Goal: Transaction & Acquisition: Purchase product/service

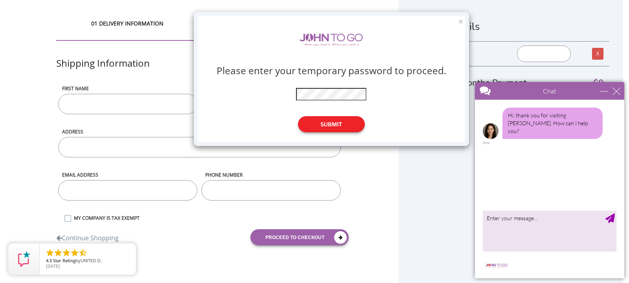
click at [342, 125] on button "Submit" at bounding box center [331, 124] width 67 height 16
click at [324, 124] on button "Submit" at bounding box center [331, 124] width 67 height 16
click at [342, 121] on button "Submit" at bounding box center [331, 124] width 67 height 16
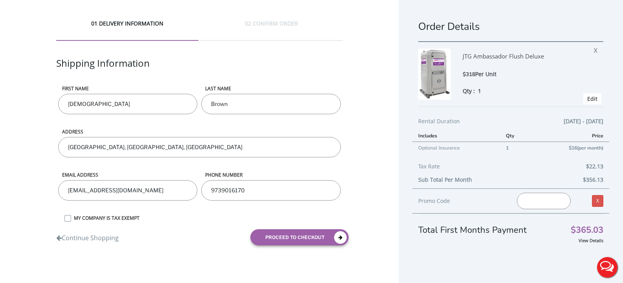
click at [67, 146] on input "[GEOGRAPHIC_DATA], [GEOGRAPHIC_DATA], [GEOGRAPHIC_DATA]" at bounding box center [199, 147] width 283 height 20
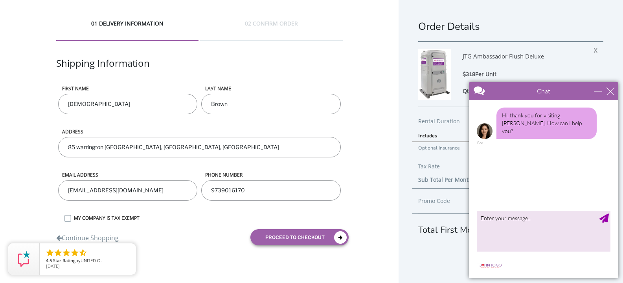
scroll to position [14, 0]
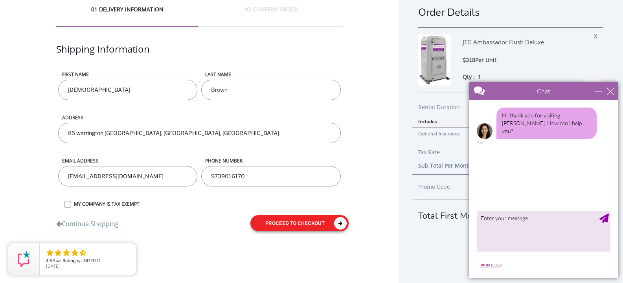
type input "85 warrington [GEOGRAPHIC_DATA], [GEOGRAPHIC_DATA], [GEOGRAPHIC_DATA]"
click at [286, 219] on button "proceed to checkout" at bounding box center [299, 223] width 98 height 16
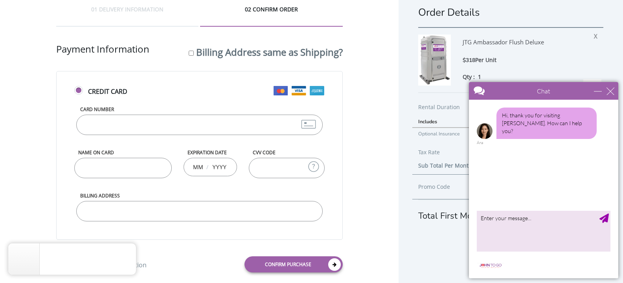
click at [179, 127] on input "Card Number" at bounding box center [199, 125] width 246 height 20
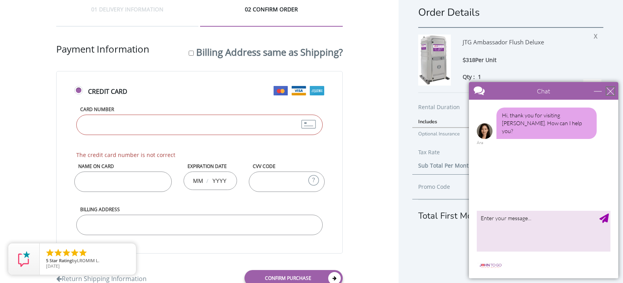
click at [611, 88] on div "close" at bounding box center [610, 91] width 8 height 8
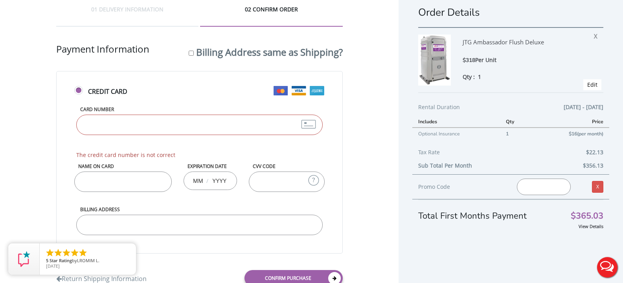
scroll to position [0, 0]
click at [152, 125] on input "Card Number" at bounding box center [199, 125] width 246 height 20
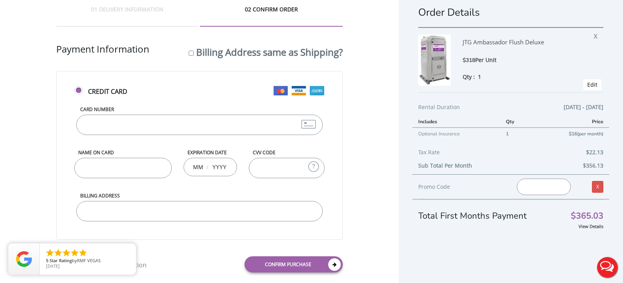
type input "[CREDIT_CARD_NUMBER]"
click at [142, 169] on input "Name on Card" at bounding box center [122, 168] width 97 height 20
type input "[PERSON_NAME]"
click at [202, 165] on input "text" at bounding box center [198, 167] width 10 height 16
type input "03"
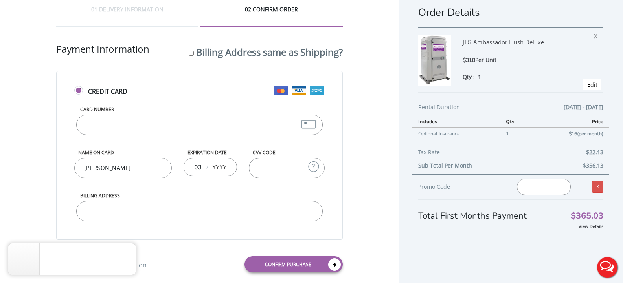
click at [231, 166] on div "03 /" at bounding box center [211, 167] width 54 height 18
click at [224, 166] on input "text" at bounding box center [219, 167] width 16 height 16
type input "2030"
click at [266, 169] on input "CVV Code" at bounding box center [286, 168] width 75 height 20
type input "4096"
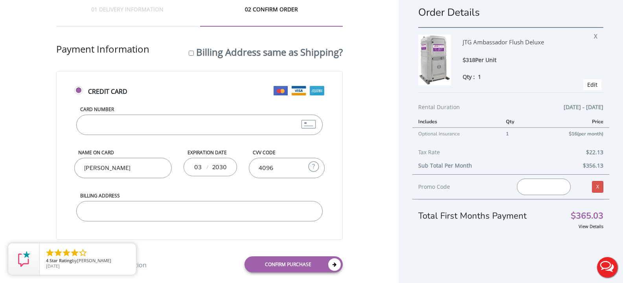
click at [209, 210] on input "Billing Address" at bounding box center [199, 211] width 246 height 20
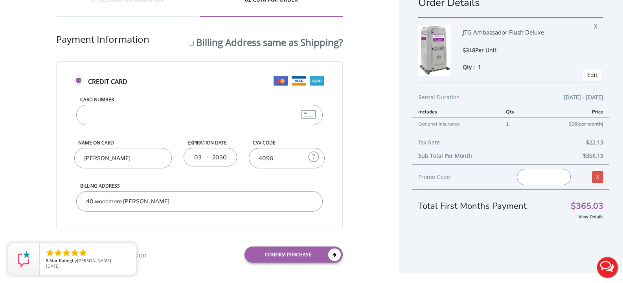
scroll to position [29, 0]
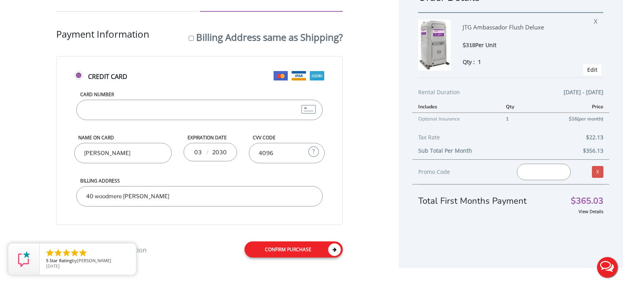
type input "40 woodmere [PERSON_NAME]"
click at [294, 250] on link "Confirm purchase" at bounding box center [293, 250] width 98 height 16
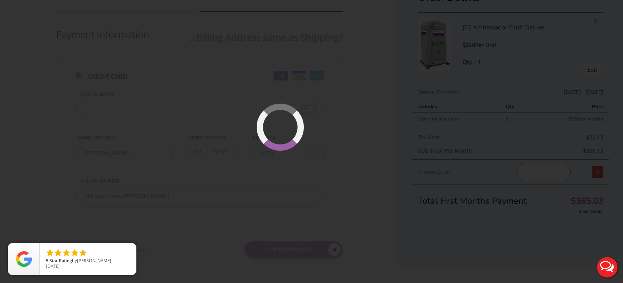
drag, startPoint x: 604, startPoint y: 264, endPoint x: 138, endPoint y: 111, distance: 490.2
click at [604, 264] on button "Live Chat" at bounding box center [606, 267] width 31 height 31
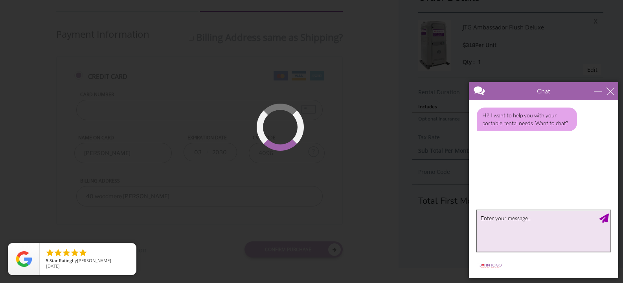
click at [507, 233] on textarea "type your message" at bounding box center [544, 231] width 134 height 41
drag, startPoint x: 530, startPoint y: 221, endPoint x: 441, endPoint y: 227, distance: 89.8
click at [464, 227] on html "Chat Email Your Question * Email * Your Question * Hi! I want to help you with …" at bounding box center [543, 180] width 159 height 206
type textarea "I have tried to place the order using the online temp passcode and it is not go…"
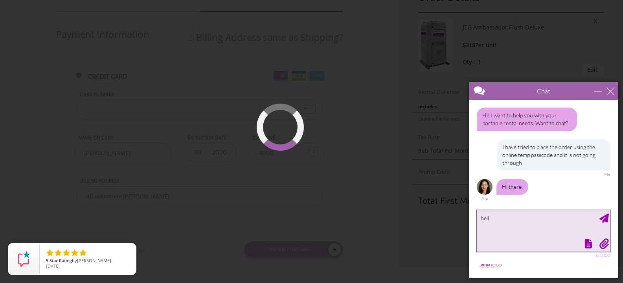
type textarea "hello"
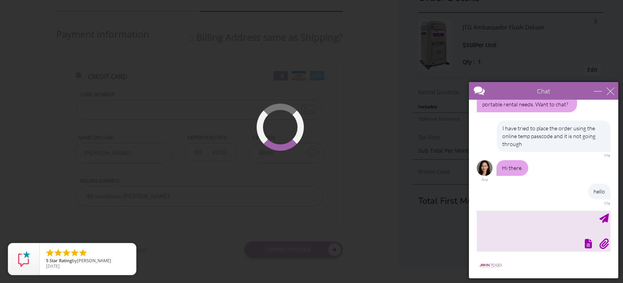
click at [314, 161] on div at bounding box center [304, 151] width 56 height 56
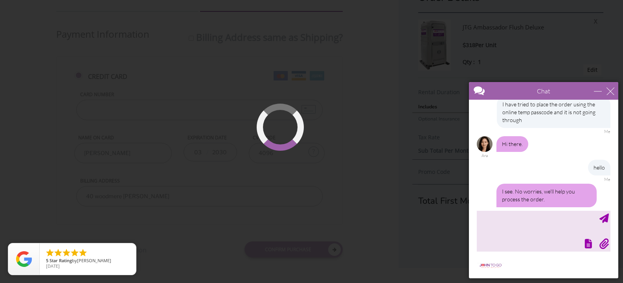
scroll to position [68, 0]
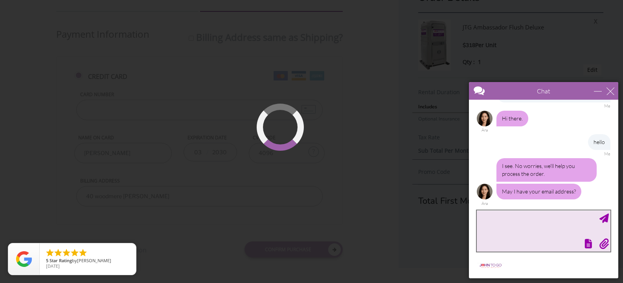
click at [511, 235] on textarea "type your message" at bounding box center [544, 231] width 134 height 41
type textarea "[EMAIL_ADDRESS][DOMAIN_NAME]"
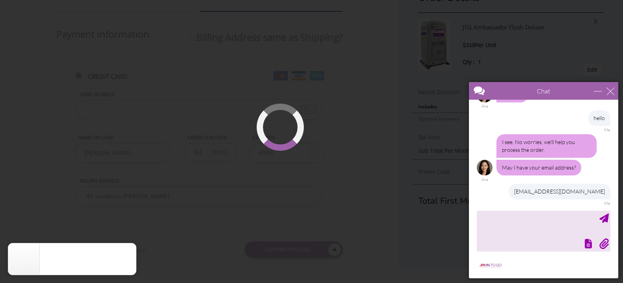
click at [537, 55] on div at bounding box center [311, 141] width 623 height 283
click at [358, 131] on div at bounding box center [311, 141] width 623 height 283
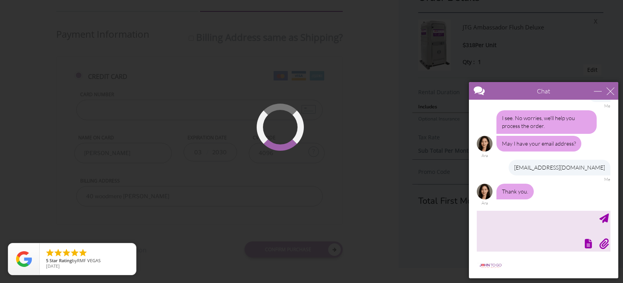
scroll to position [140, 0]
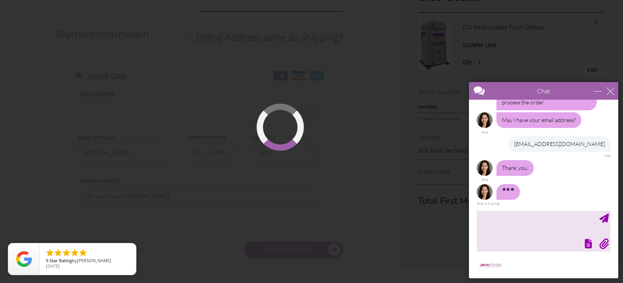
click at [398, 79] on div at bounding box center [311, 141] width 623 height 283
click at [309, 160] on div at bounding box center [303, 150] width 65 height 65
click at [299, 117] on div at bounding box center [311, 141] width 623 height 283
click at [341, 226] on div at bounding box center [311, 141] width 623 height 283
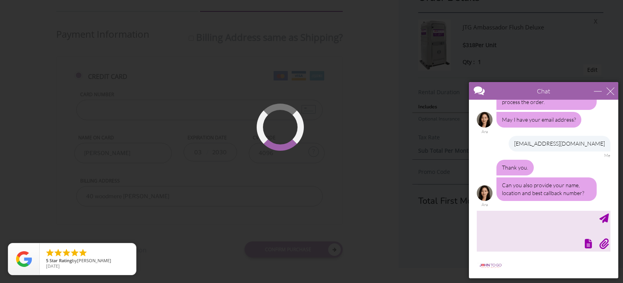
scroll to position [142, 0]
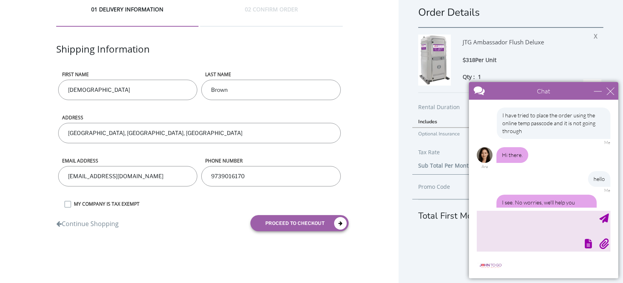
scroll to position [110, 0]
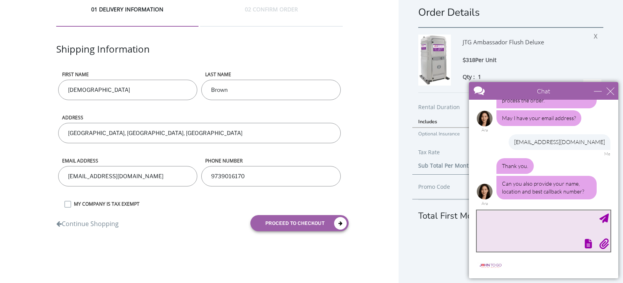
click at [506, 225] on textarea "type your message" at bounding box center [544, 231] width 134 height 41
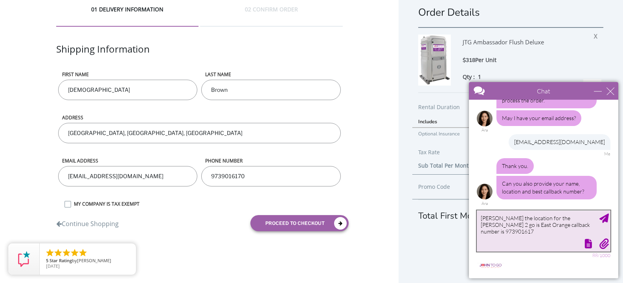
type textarea "Ayeesha Brown the location for the john 2 go is East Orange callback number is …"
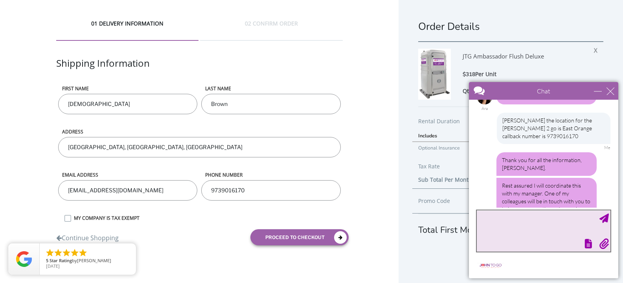
scroll to position [254, 0]
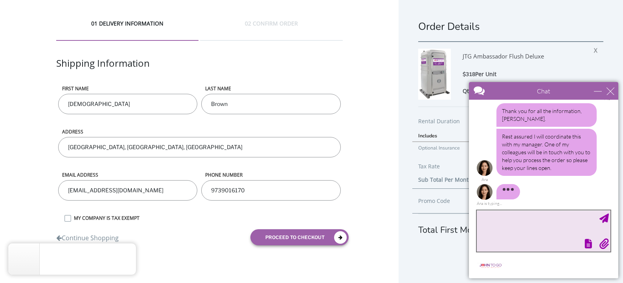
click at [525, 235] on textarea "type your message" at bounding box center [544, 231] width 134 height 41
type textarea "ok i am at work"
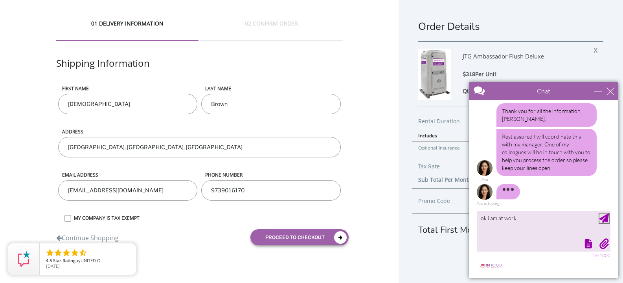
click at [606, 220] on div "Send Message" at bounding box center [603, 218] width 9 height 9
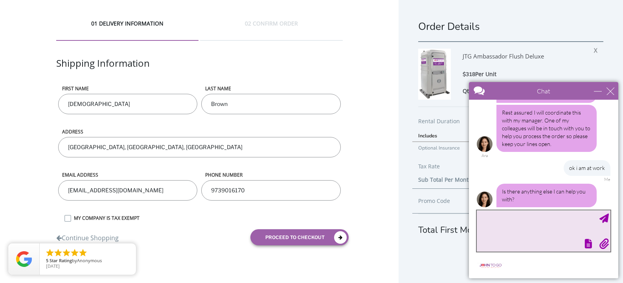
scroll to position [310, 0]
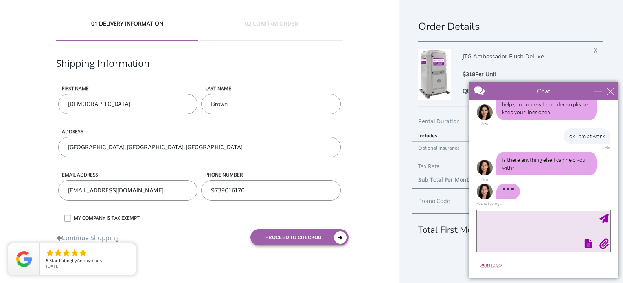
click at [526, 235] on textarea "type your message" at bounding box center [544, 231] width 134 height 41
type textarea "no that is all"
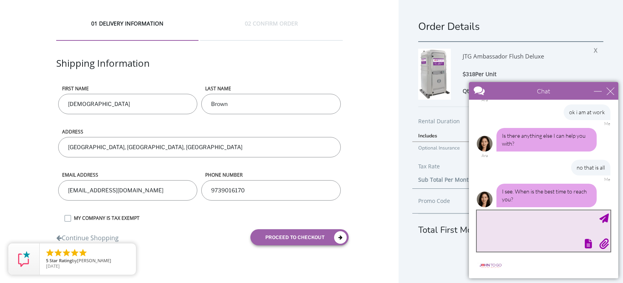
scroll to position [342, 0]
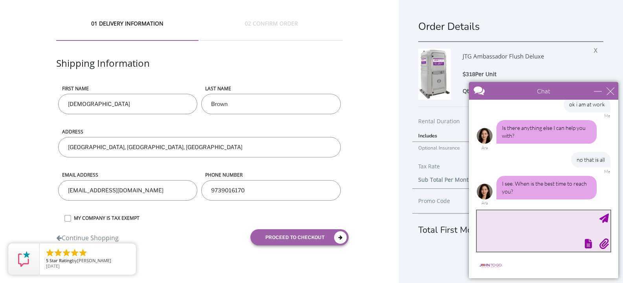
click at [533, 229] on textarea "type your message" at bounding box center [544, 231] width 134 height 41
type textarea "A"
type textarea "4"
type textarea "They can try during the day if not just leave a good call back number"
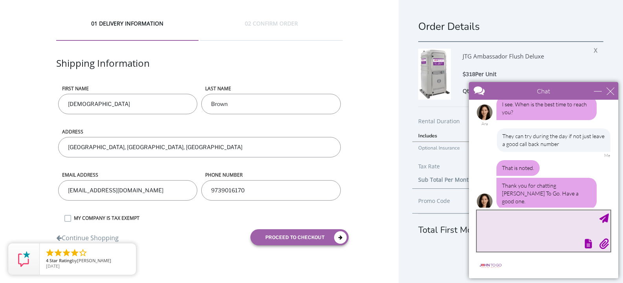
scroll to position [441, 0]
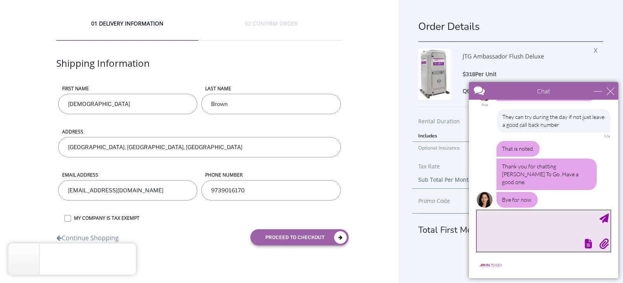
click at [532, 231] on textarea "type your message" at bounding box center [544, 231] width 134 height 41
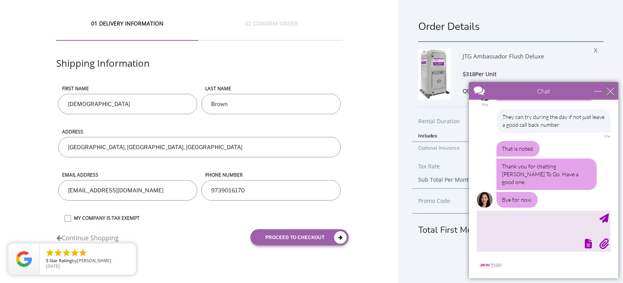
click at [610, 88] on div "close" at bounding box center [610, 91] width 8 height 8
type input "Continue Chat"
type input "End Chat"
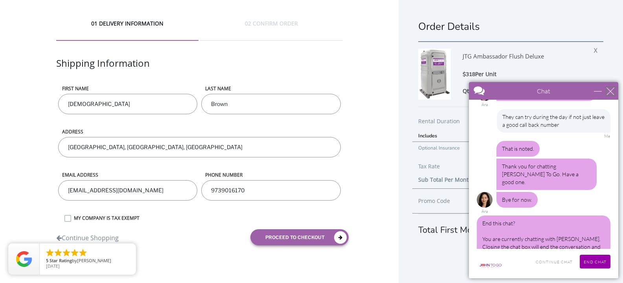
scroll to position [452, 0]
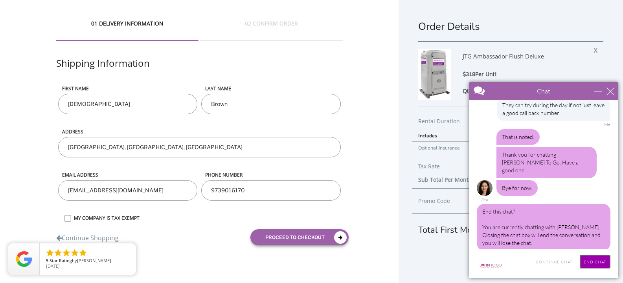
click at [598, 265] on input "End Chat" at bounding box center [595, 262] width 31 height 14
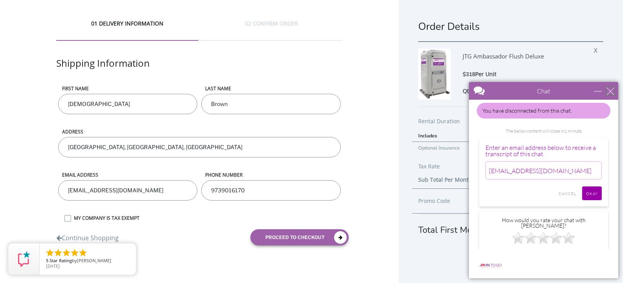
click at [608, 90] on div "close" at bounding box center [610, 91] width 8 height 8
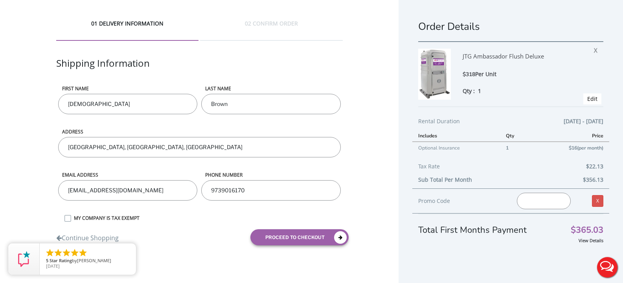
scroll to position [0, 0]
